Goal: Find contact information

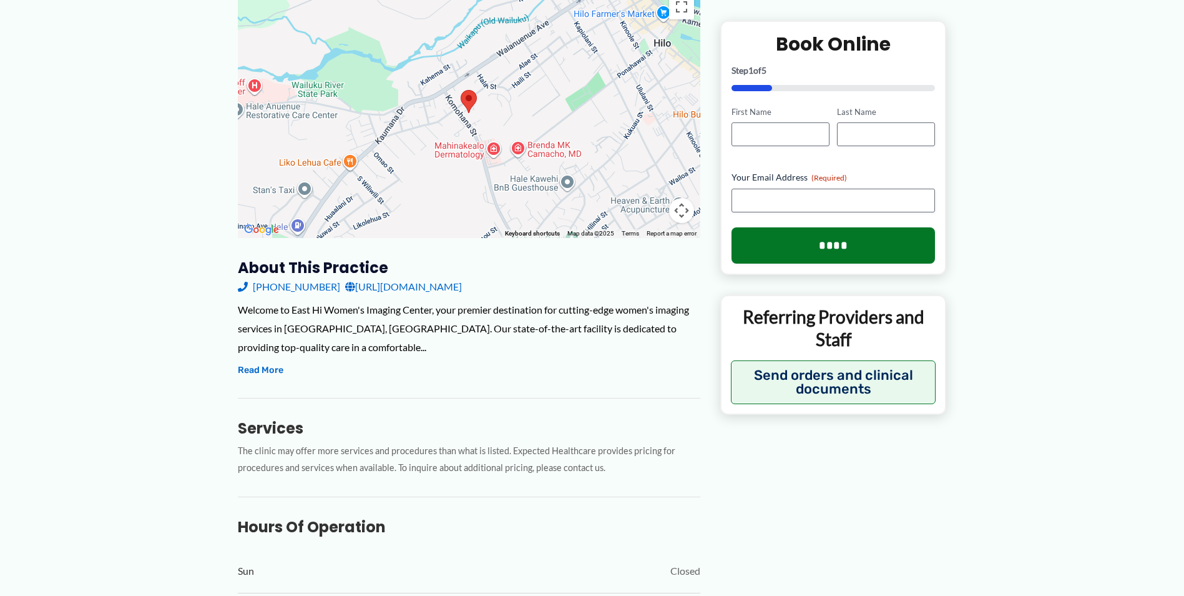
scroll to position [157, 0]
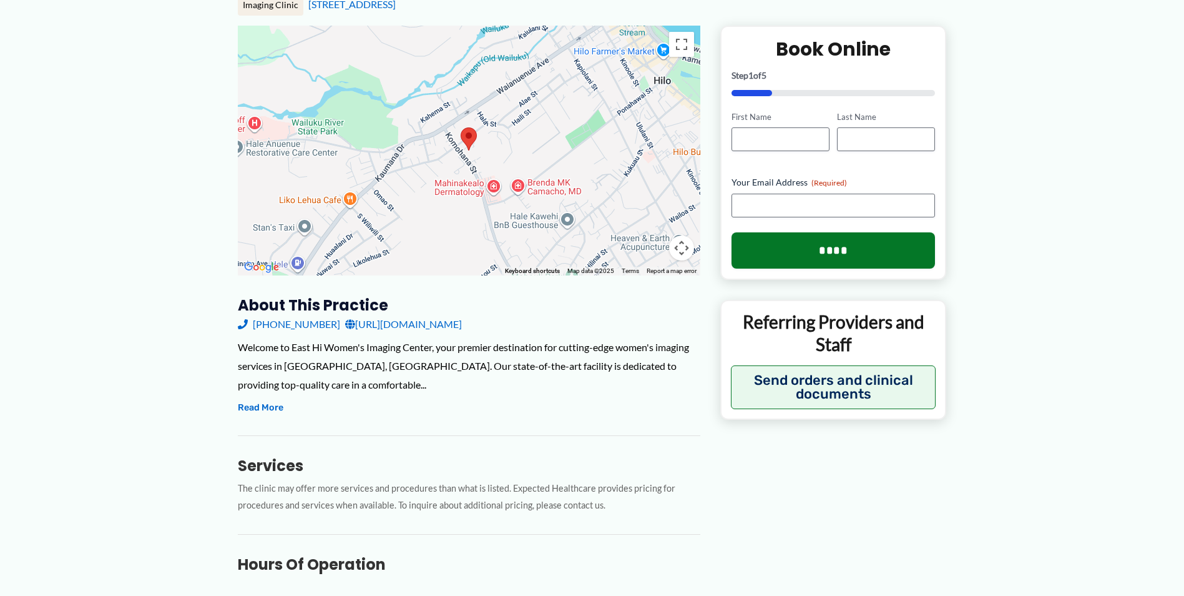
click at [379, 327] on link "[URL][DOMAIN_NAME]" at bounding box center [403, 324] width 117 height 19
click at [270, 405] on button "Read More" at bounding box center [261, 407] width 46 height 15
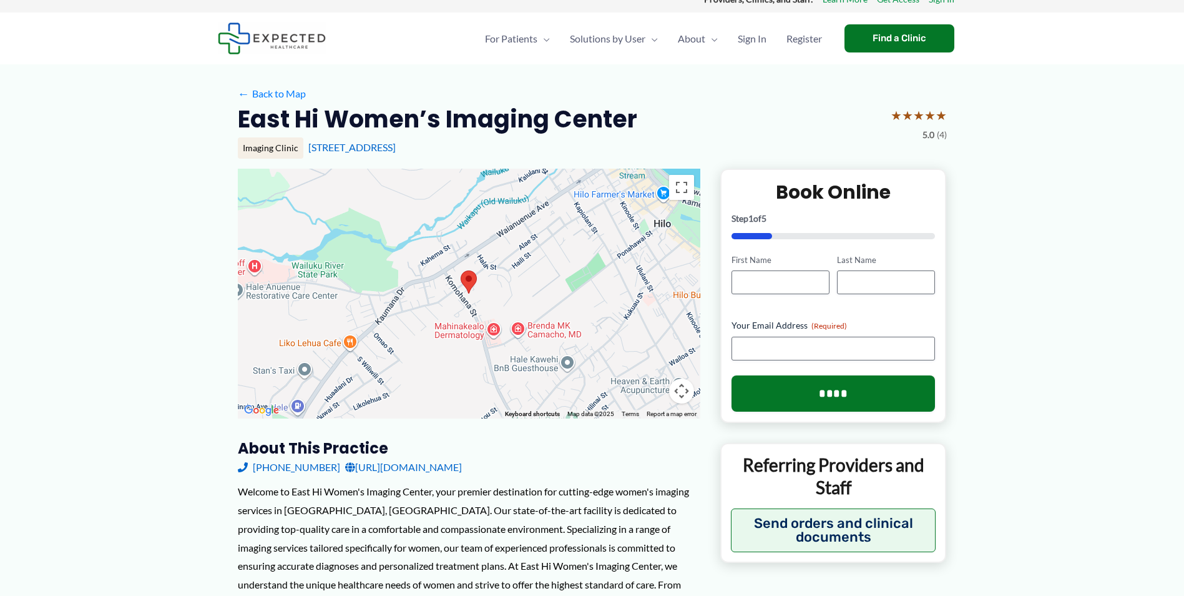
scroll to position [0, 0]
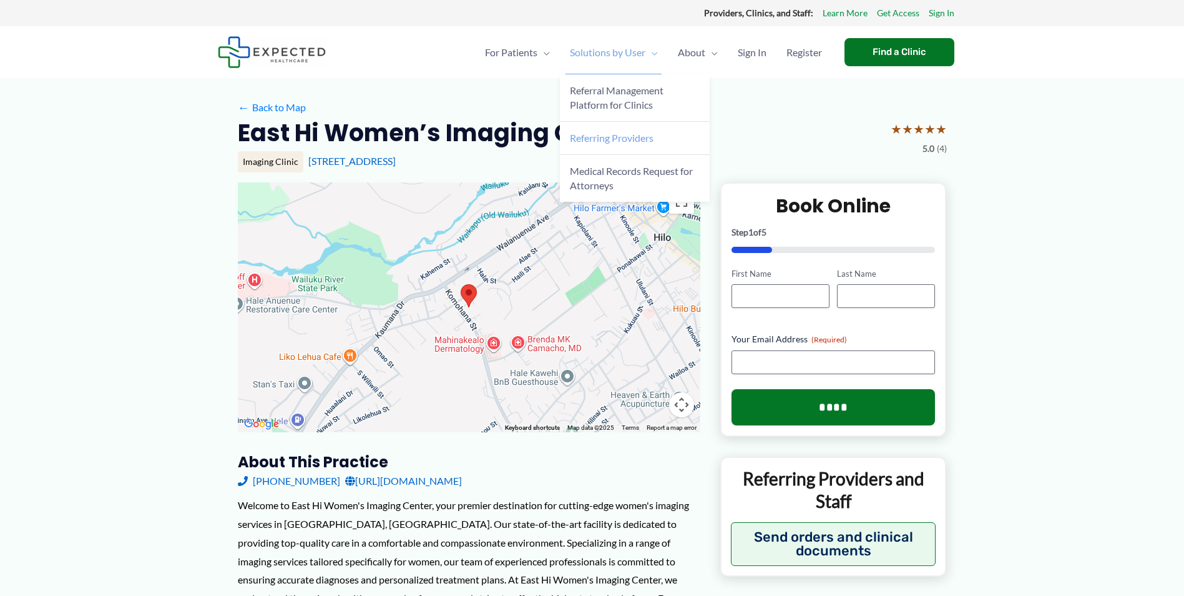
click at [613, 137] on span "Referring Providers" at bounding box center [612, 138] width 84 height 12
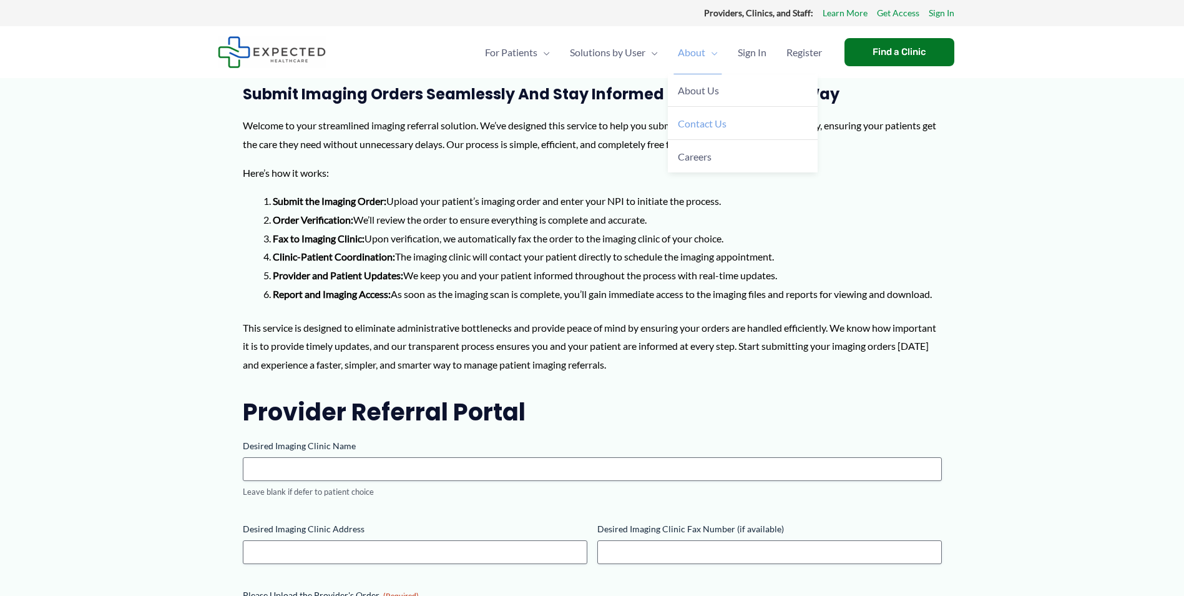
click at [698, 123] on span "Contact Us" at bounding box center [702, 123] width 49 height 12
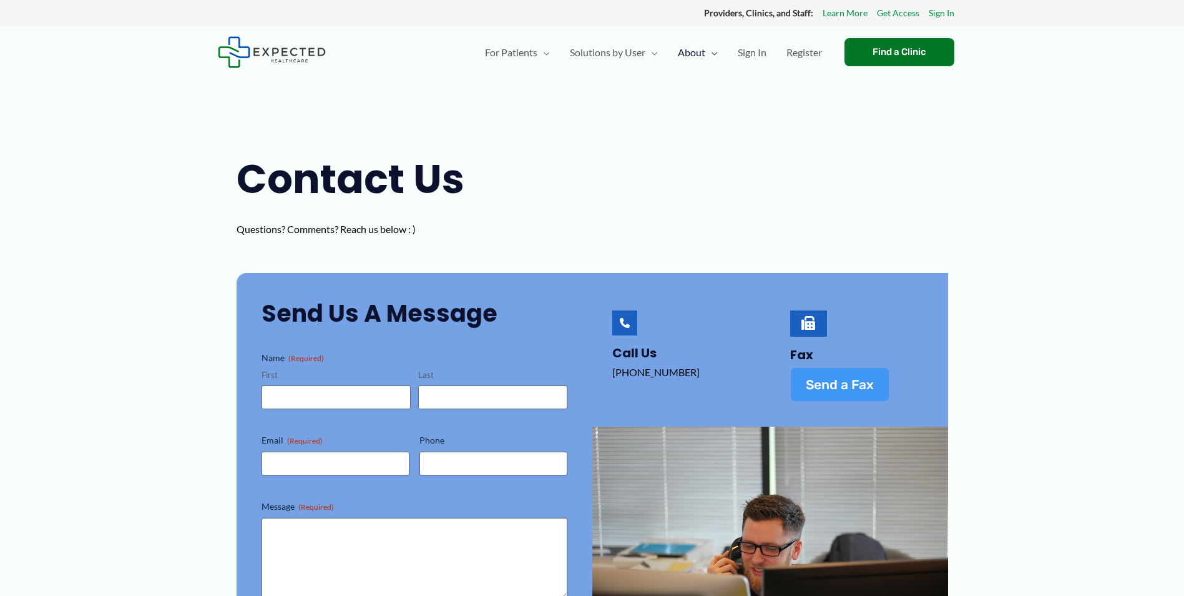
click at [836, 388] on span "Send a Fax" at bounding box center [840, 384] width 68 height 13
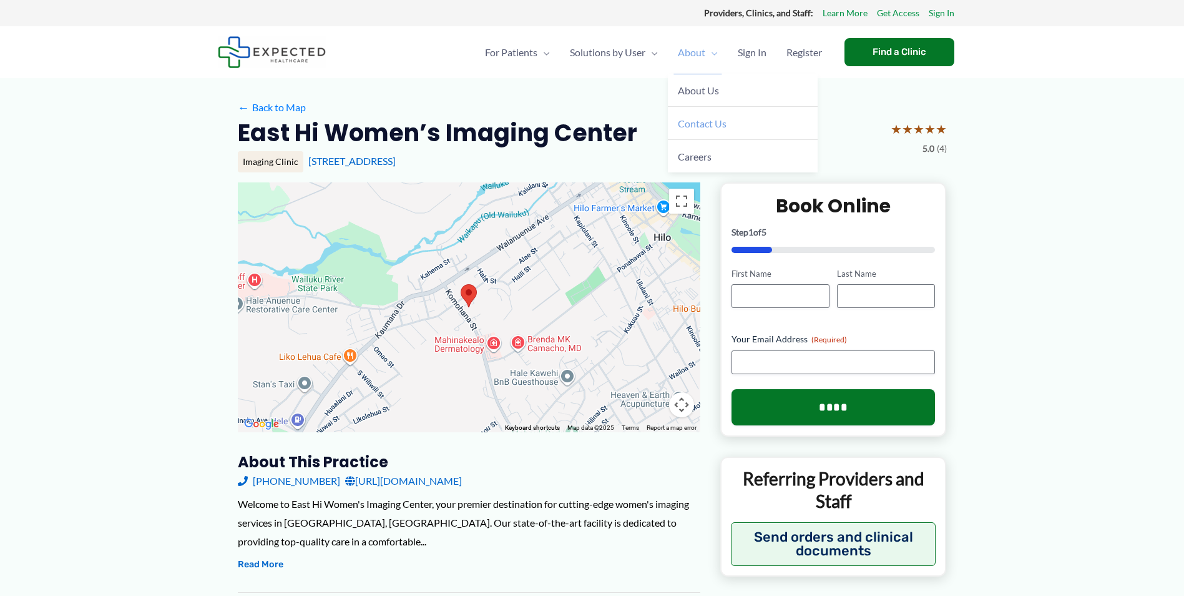
click at [704, 126] on span "Contact Us" at bounding box center [702, 123] width 49 height 12
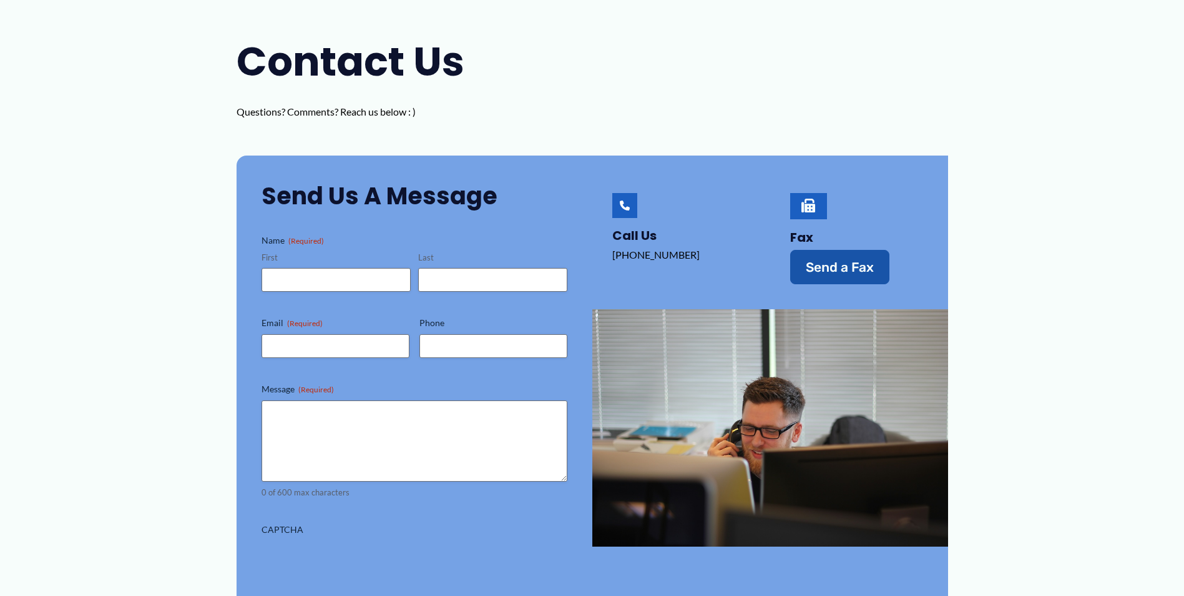
scroll to position [125, 0]
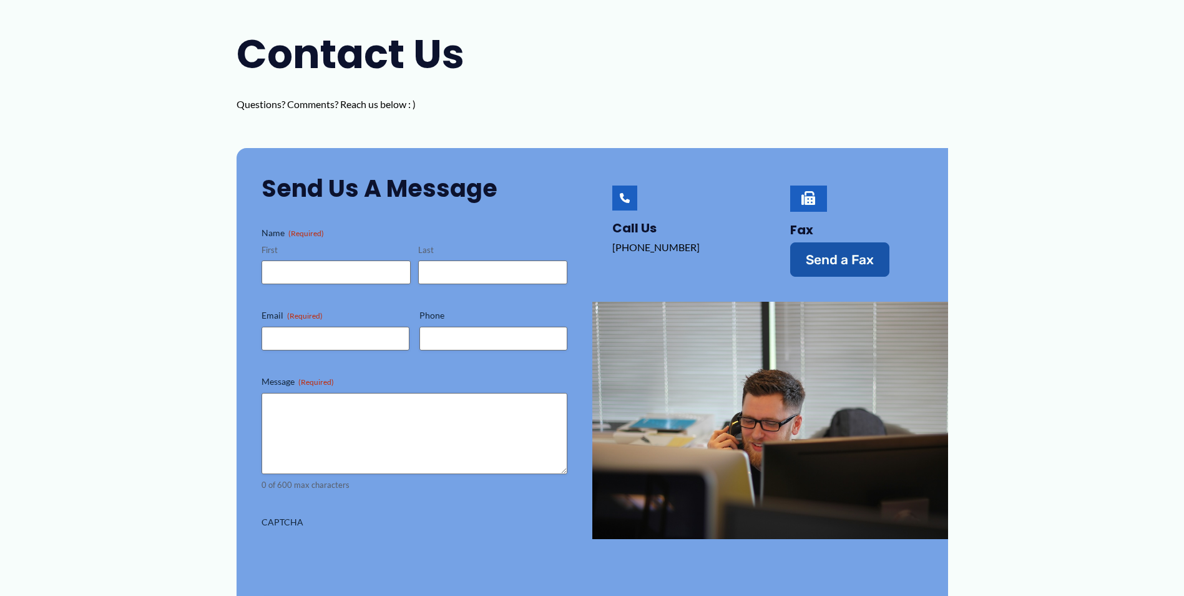
click at [814, 201] on icon at bounding box center [809, 198] width 14 height 14
click at [805, 195] on icon at bounding box center [809, 198] width 14 height 14
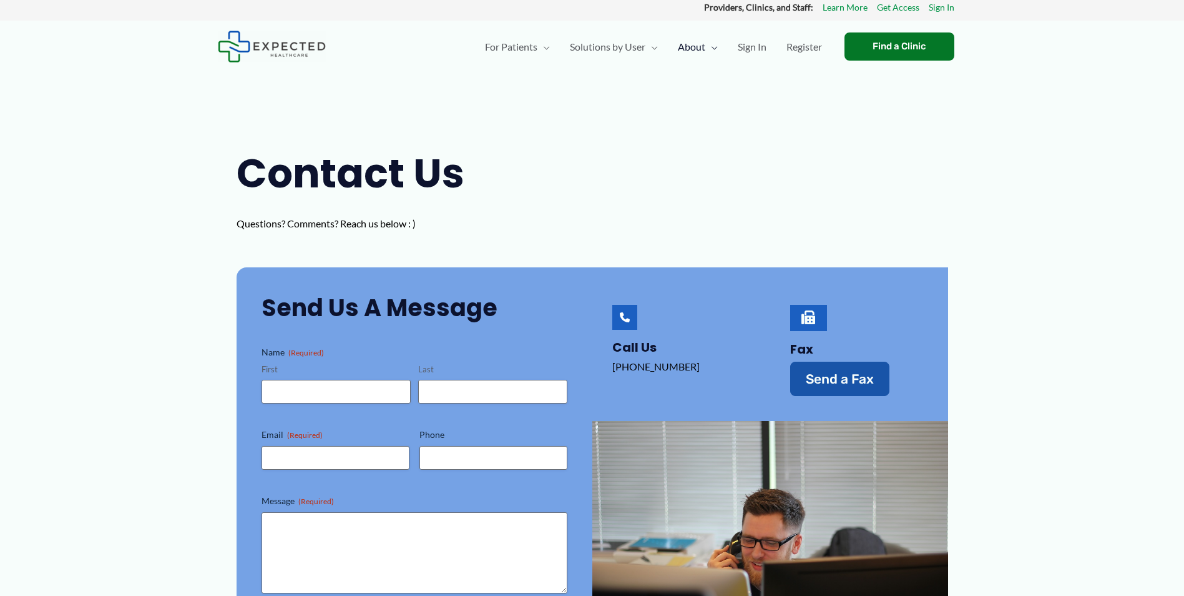
scroll to position [0, 0]
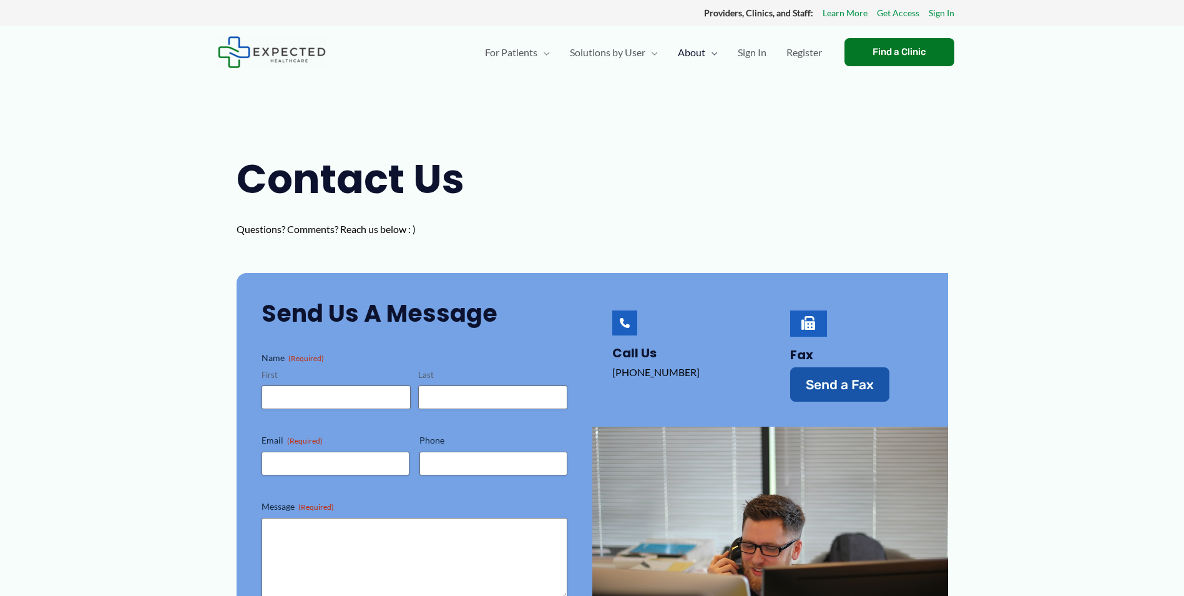
click at [804, 322] on icon at bounding box center [809, 323] width 14 height 14
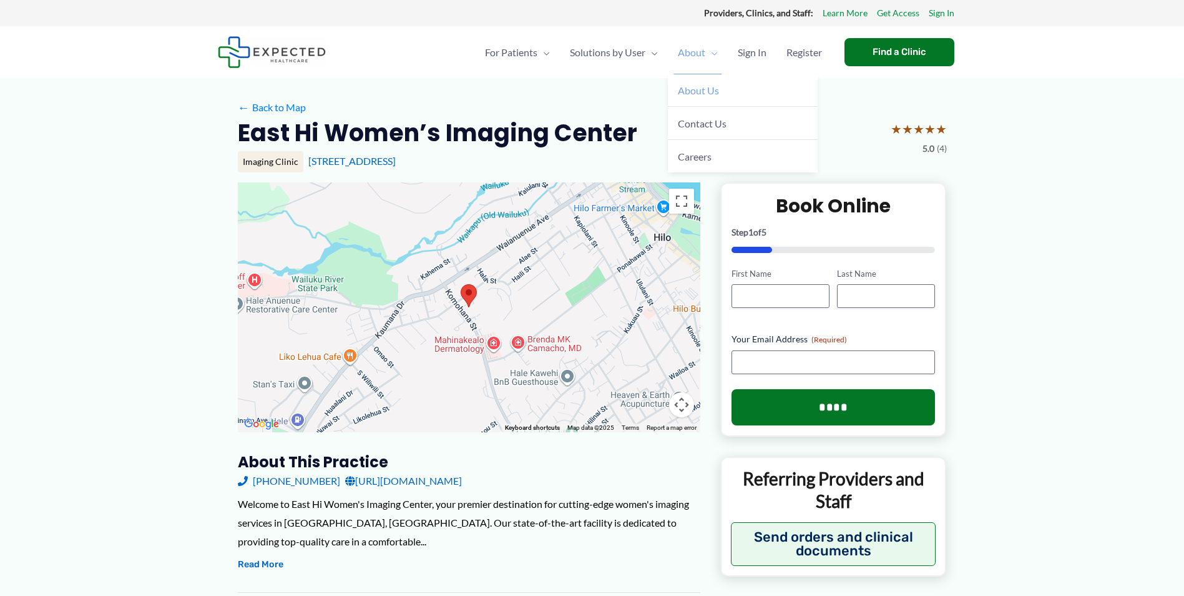
click at [712, 93] on span "About Us" at bounding box center [698, 90] width 41 height 12
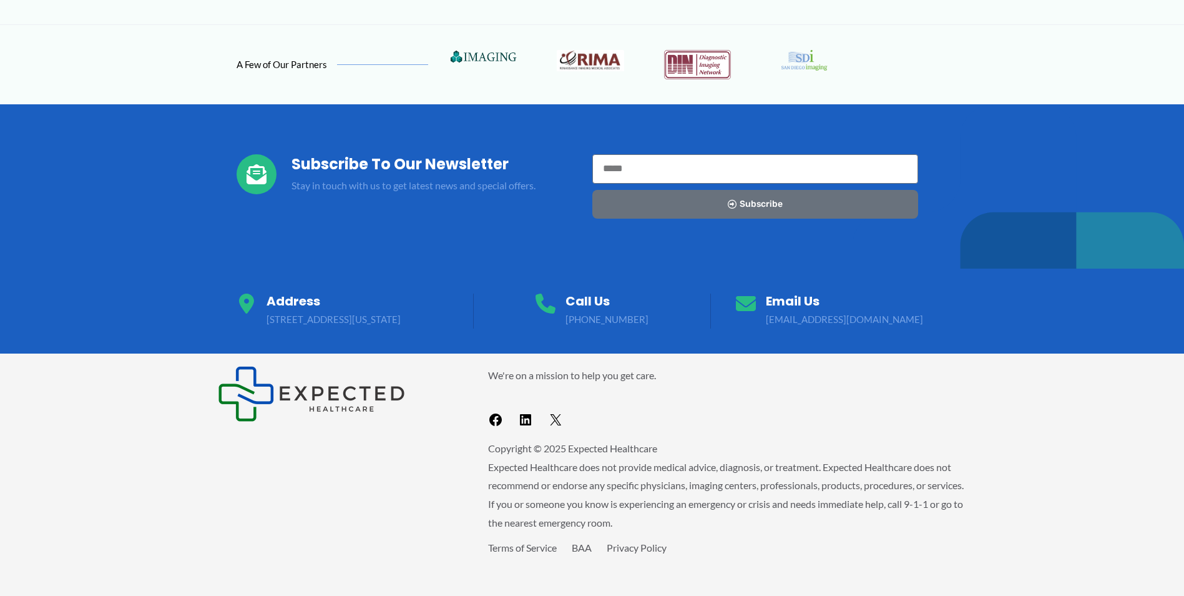
scroll to position [1188, 0]
